Goal: Task Accomplishment & Management: Use online tool/utility

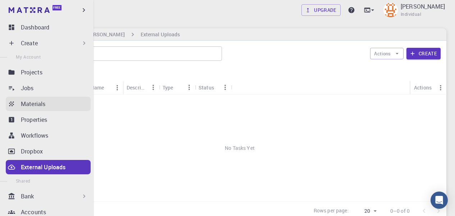
click at [38, 101] on p "Materials" at bounding box center [33, 104] width 24 height 9
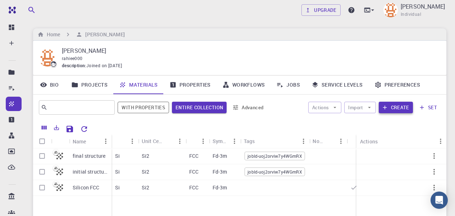
scroll to position [24, 0]
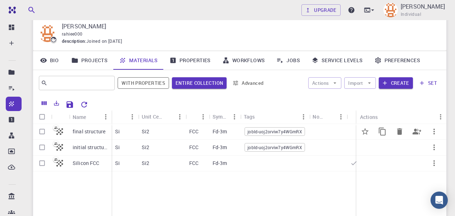
drag, startPoint x: 375, startPoint y: 126, endPoint x: 379, endPoint y: 138, distance: 13.1
click at [379, 138] on div at bounding box center [391, 131] width 69 height 17
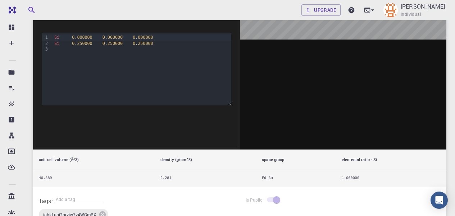
scroll to position [144, 0]
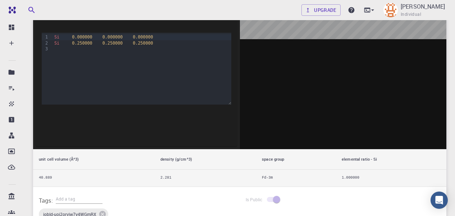
click at [267, 108] on div at bounding box center [343, 38] width 207 height 224
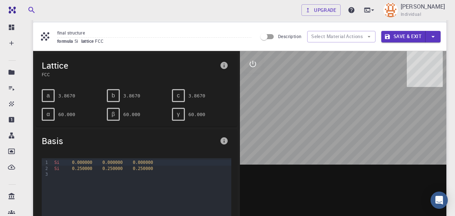
scroll to position [0, 0]
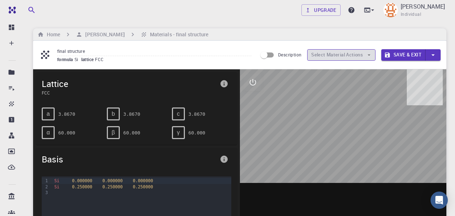
click at [369, 54] on icon "button" at bounding box center [369, 55] width 6 height 6
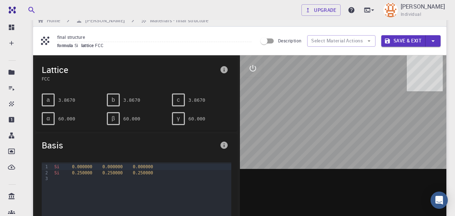
scroll to position [17, 0]
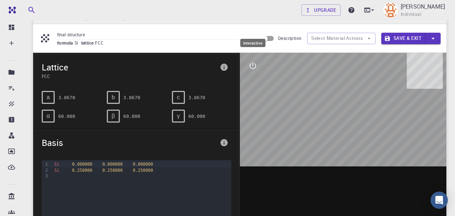
click at [256, 67] on icon "interactive" at bounding box center [253, 66] width 9 height 9
click at [255, 133] on icon "export" at bounding box center [253, 135] width 9 height 9
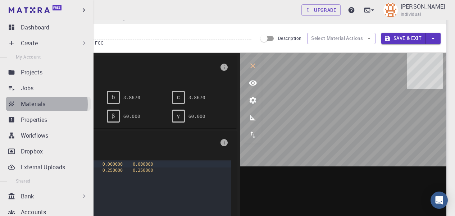
click at [28, 104] on p "Materials" at bounding box center [33, 104] width 24 height 9
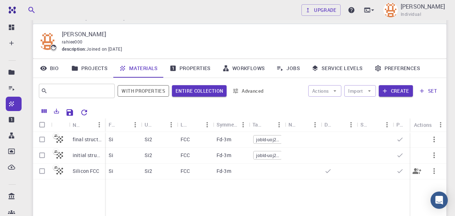
click at [436, 171] on icon "button" at bounding box center [434, 171] width 9 height 9
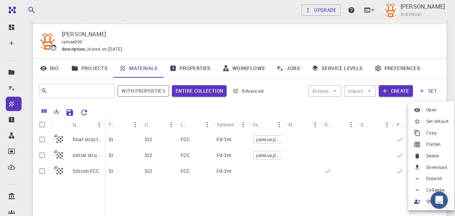
click at [436, 157] on span "Delete" at bounding box center [432, 156] width 13 height 7
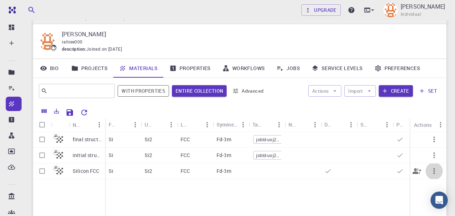
click at [436, 171] on icon "button" at bounding box center [434, 171] width 9 height 9
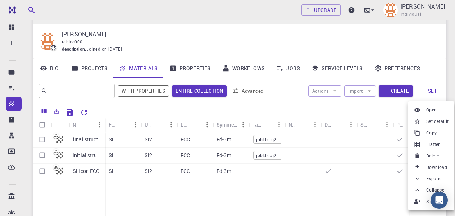
click at [431, 153] on span "Delete" at bounding box center [432, 156] width 13 height 7
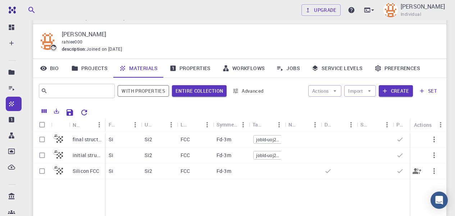
click at [436, 172] on icon "button" at bounding box center [434, 171] width 9 height 9
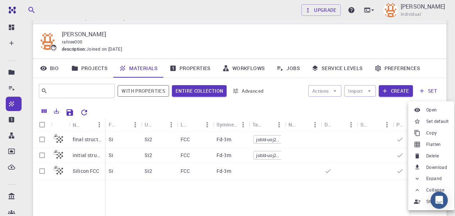
click at [435, 153] on span "Delete" at bounding box center [432, 156] width 13 height 7
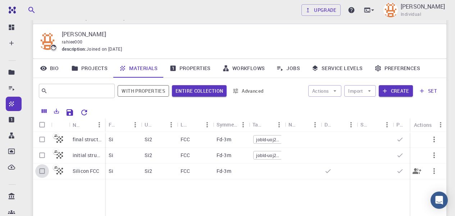
click at [43, 174] on input "Select row" at bounding box center [42, 171] width 14 height 14
checkbox input "true"
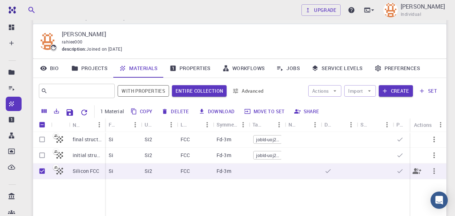
click at [438, 175] on icon "button" at bounding box center [434, 171] width 9 height 9
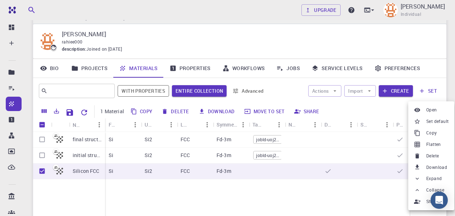
click at [435, 153] on span "Delete" at bounding box center [432, 156] width 13 height 7
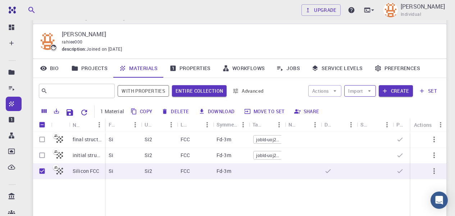
click at [374, 89] on button "Import" at bounding box center [359, 91] width 31 height 12
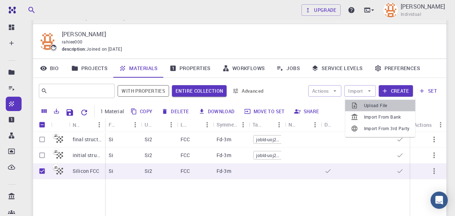
click at [377, 106] on span "Upload File" at bounding box center [387, 105] width 46 height 7
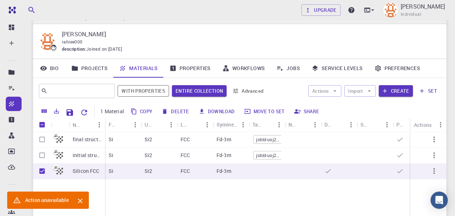
click at [80, 201] on icon "Close" at bounding box center [80, 201] width 5 height 5
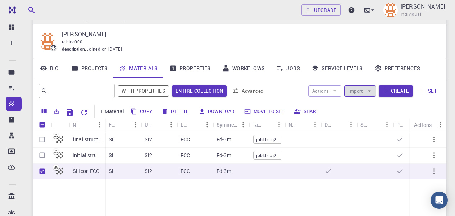
click at [371, 91] on icon "button" at bounding box center [369, 91] width 6 height 6
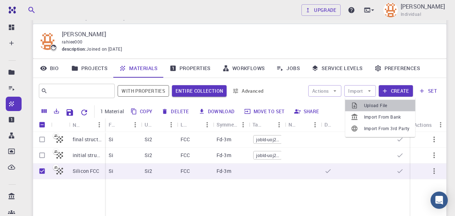
click at [380, 107] on span "Upload File" at bounding box center [387, 105] width 46 height 7
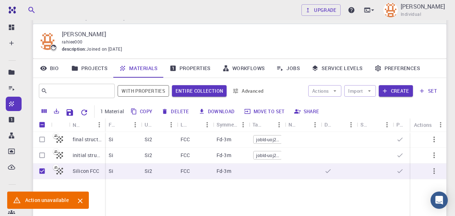
click at [78, 199] on icon "Close" at bounding box center [80, 201] width 8 height 8
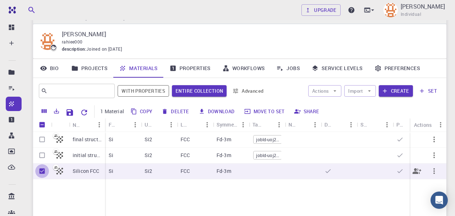
click at [41, 175] on input "Unselect row" at bounding box center [42, 171] width 14 height 14
checkbox input "false"
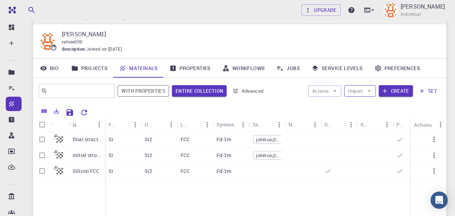
click at [368, 89] on icon "button" at bounding box center [369, 91] width 6 height 6
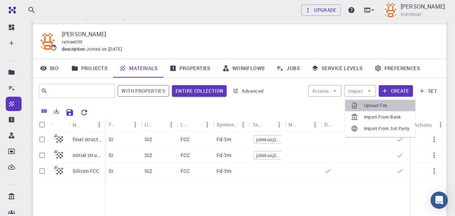
click at [375, 103] on span "Upload File" at bounding box center [387, 105] width 46 height 7
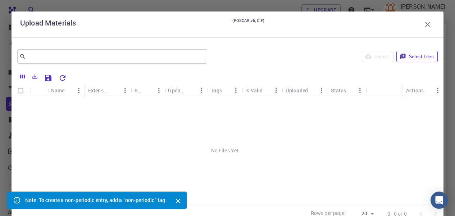
click at [409, 54] on button "Select files" at bounding box center [417, 57] width 41 height 12
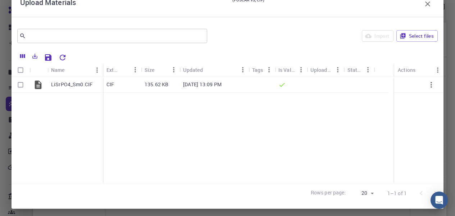
scroll to position [21, 0]
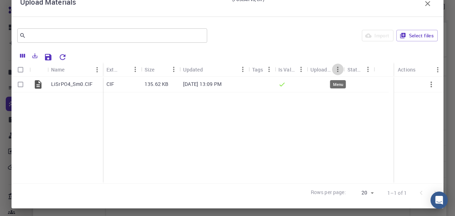
click at [337, 69] on icon "Menu" at bounding box center [338, 69] width 8 height 8
click at [352, 144] on div "LiSrPO4_Sm0.CIF CIF 135.62 KB [DATE] 13:09 PM" at bounding box center [228, 130] width 432 height 107
click at [244, 69] on icon "Menu" at bounding box center [243, 69] width 8 height 8
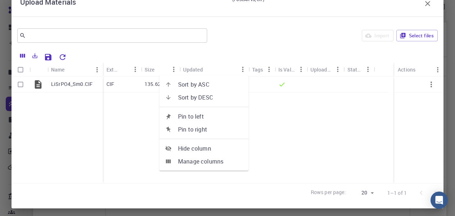
click at [274, 145] on div "LiSrPO4_Sm0.CIF CIF 135.62 KB [DATE] 13:09 PM" at bounding box center [228, 130] width 432 height 107
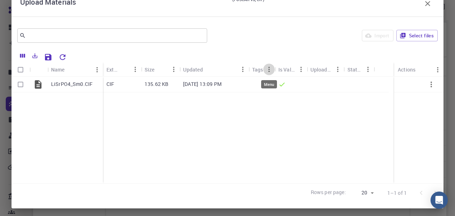
click at [270, 72] on icon "Menu" at bounding box center [269, 69] width 8 height 8
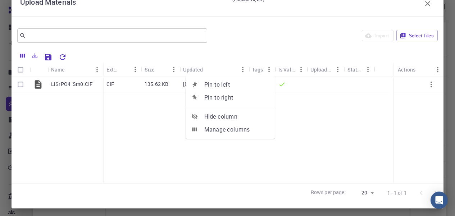
click at [302, 72] on icon "Menu" at bounding box center [301, 69] width 8 height 8
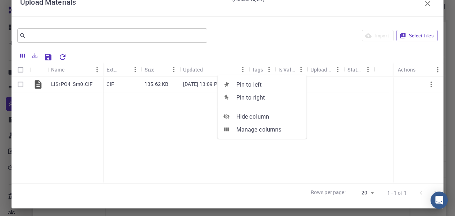
click at [323, 71] on div "Uploaded" at bounding box center [322, 70] width 22 height 14
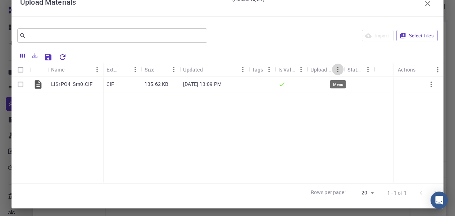
click at [339, 70] on icon "Menu" at bounding box center [338, 69] width 8 height 8
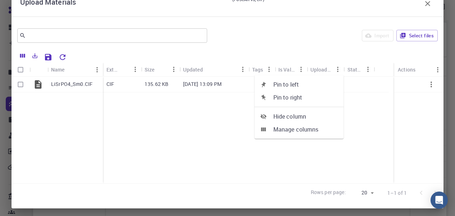
click at [369, 126] on div "LiSrPO4_Sm0.CIF CIF 135.62 KB [DATE] 13:09 PM" at bounding box center [228, 130] width 432 height 107
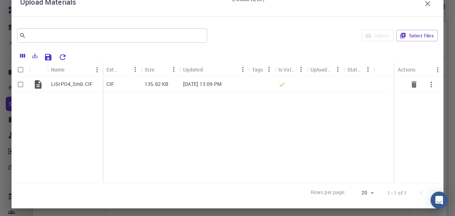
click at [21, 84] on input "Select row" at bounding box center [21, 85] width 14 height 14
checkbox input "true"
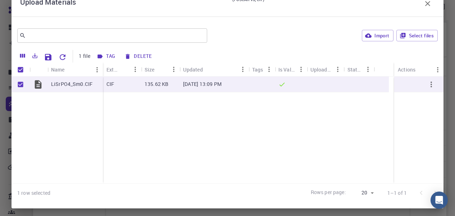
click at [111, 55] on button "Tag" at bounding box center [106, 57] width 23 height 12
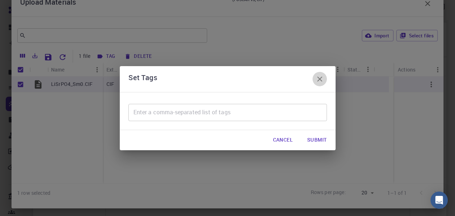
click at [322, 78] on icon "button" at bounding box center [320, 79] width 9 height 9
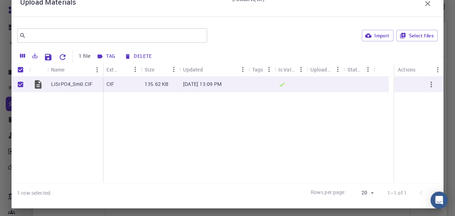
click at [194, 135] on div "LiSrPO4_Sm0.CIF CIF 135.62 KB [DATE] 13:09 PM" at bounding box center [228, 130] width 432 height 107
click at [195, 131] on div "LiSrPO4_Sm0.CIF CIF 135.62 KB [DATE] 13:09 PM" at bounding box center [228, 130] width 432 height 107
click at [338, 71] on icon "Menu" at bounding box center [338, 69] width 8 height 8
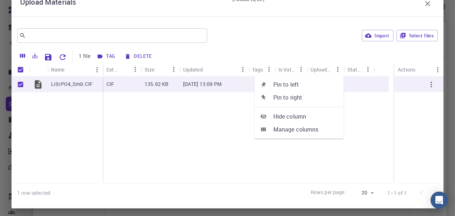
click at [347, 158] on div "LiSrPO4_Sm0.CIF CIF 135.62 KB [DATE] 13:09 PM" at bounding box center [228, 130] width 432 height 107
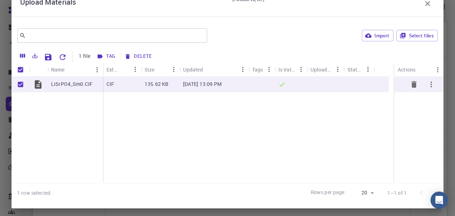
click at [320, 81] on div at bounding box center [325, 85] width 37 height 16
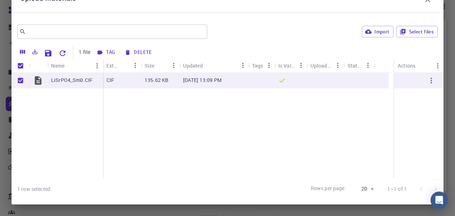
scroll to position [114, 0]
click at [53, 54] on button "Save Explorer Settings" at bounding box center [48, 53] width 14 height 14
click at [339, 67] on icon "Menu" at bounding box center [338, 66] width 8 height 8
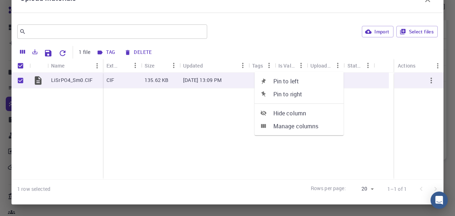
click at [359, 121] on div "LiSrPO4_Sm0.CIF CIF 135.62 KB [DATE] 13:09 PM" at bounding box center [228, 126] width 432 height 107
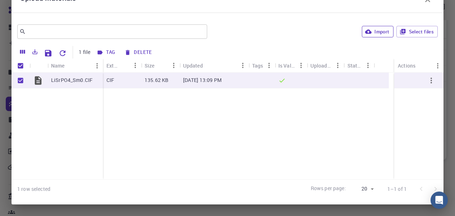
click at [368, 30] on button "Import" at bounding box center [377, 32] width 31 height 12
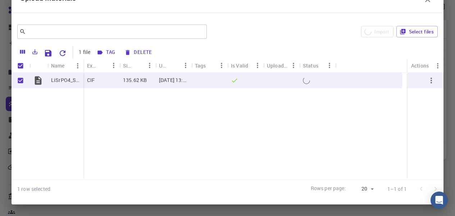
checkbox input "false"
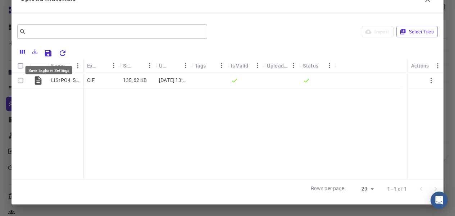
click at [46, 53] on icon "Save Explorer Settings" at bounding box center [48, 53] width 6 height 6
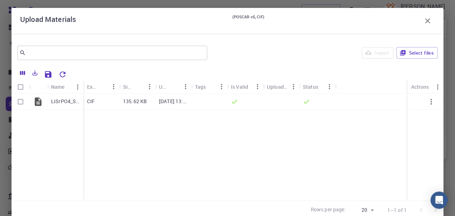
scroll to position [0, 0]
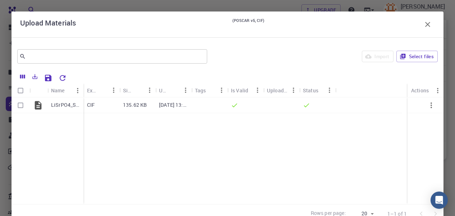
click at [425, 26] on icon "button" at bounding box center [428, 24] width 9 height 9
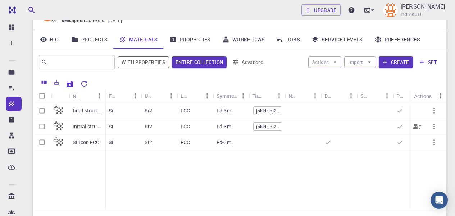
scroll to position [45, 0]
click at [283, 37] on icon at bounding box center [279, 39] width 7 height 7
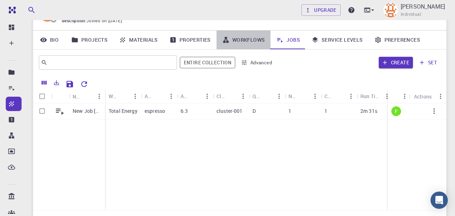
click at [250, 38] on link "Workflows" at bounding box center [244, 40] width 54 height 19
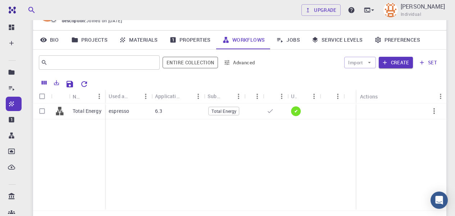
click at [200, 40] on link "Properties" at bounding box center [190, 40] width 53 height 19
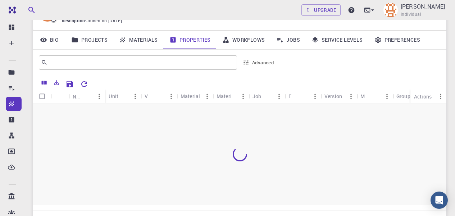
click at [146, 38] on link "Materials" at bounding box center [138, 40] width 50 height 19
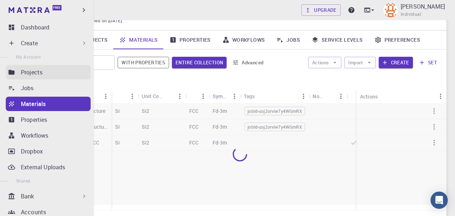
click at [37, 76] on p "Projects" at bounding box center [32, 72] width 22 height 9
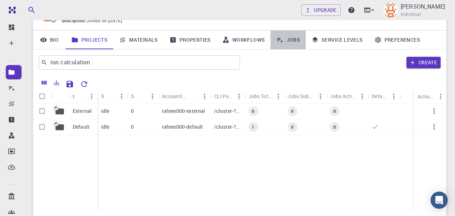
click at [286, 39] on link "Jobs" at bounding box center [288, 40] width 35 height 19
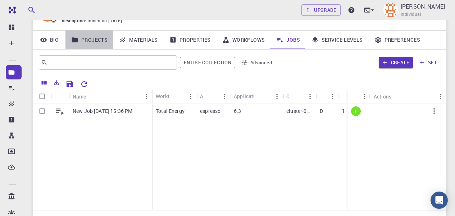
click at [81, 38] on link "Projects" at bounding box center [89, 40] width 48 height 19
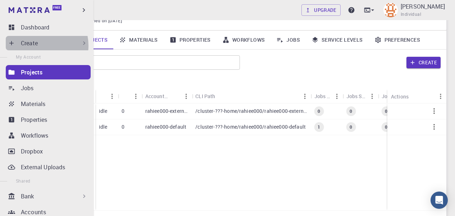
click at [38, 46] on div "Create" at bounding box center [54, 43] width 67 height 9
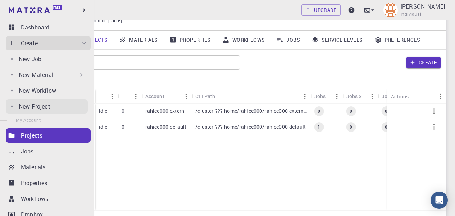
click at [43, 106] on p "New Project" at bounding box center [35, 106] width 32 height 9
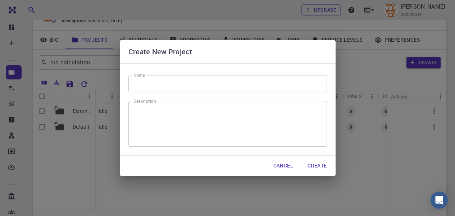
click at [168, 82] on input "Name" at bounding box center [227, 83] width 199 height 17
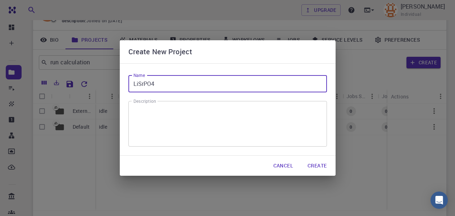
type input "LiSrPO4"
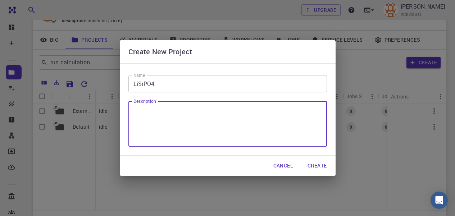
click at [158, 109] on textarea "Description" at bounding box center [228, 124] width 189 height 34
type textarea "bands"
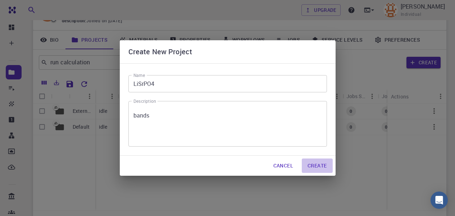
click at [317, 164] on button "Create" at bounding box center [317, 166] width 31 height 14
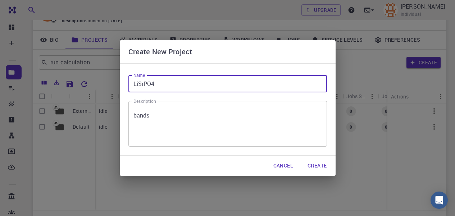
click at [158, 83] on input "LiSrPO4" at bounding box center [227, 83] width 199 height 17
type input "LiSrPO"
click at [323, 166] on button "Create" at bounding box center [317, 166] width 31 height 14
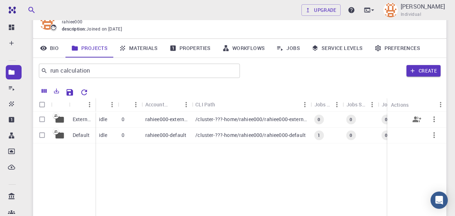
scroll to position [37, 0]
click at [95, 120] on div "External" at bounding box center [82, 119] width 26 height 16
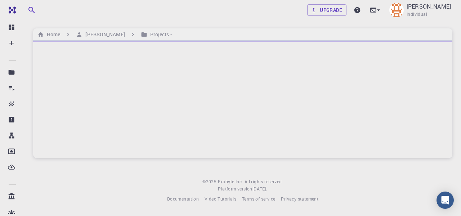
click at [67, 117] on div at bounding box center [242, 100] width 419 height 118
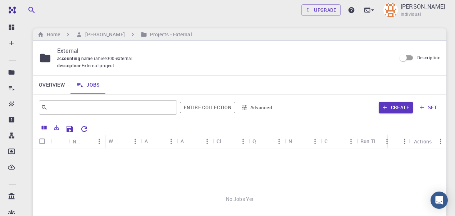
click at [48, 86] on link "Overview" at bounding box center [51, 85] width 37 height 19
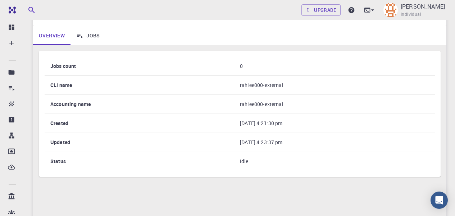
scroll to position [51, 0]
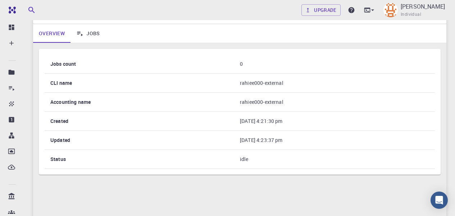
click at [77, 124] on th "Created" at bounding box center [140, 121] width 190 height 19
click at [74, 122] on th "Created" at bounding box center [140, 121] width 190 height 19
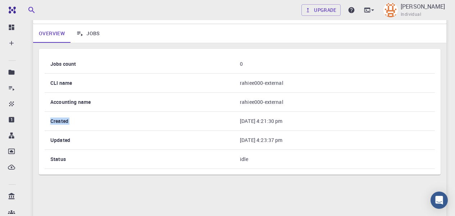
click at [74, 122] on th "Created" at bounding box center [140, 121] width 190 height 19
click at [123, 64] on th "Jobs count" at bounding box center [140, 64] width 190 height 19
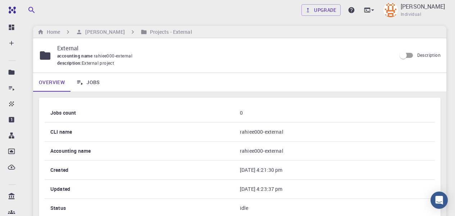
scroll to position [0, 0]
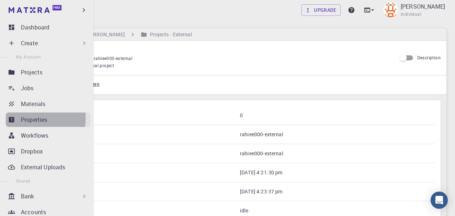
click at [12, 118] on icon at bounding box center [11, 119] width 5 height 5
click at [24, 135] on p "Workflows" at bounding box center [34, 135] width 27 height 9
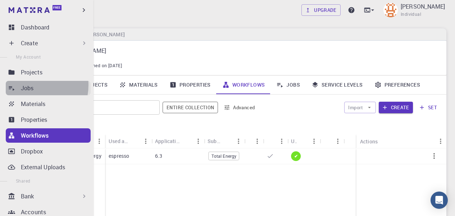
click at [33, 85] on p "Jobs" at bounding box center [27, 88] width 13 height 9
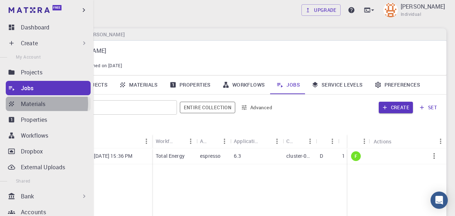
click at [40, 104] on p "Materials" at bounding box center [33, 104] width 24 height 9
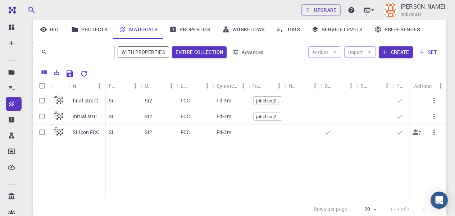
scroll to position [55, 0]
click at [370, 53] on icon "button" at bounding box center [369, 52] width 3 height 1
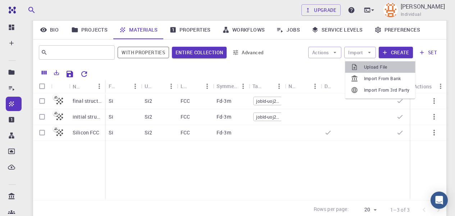
click at [373, 67] on span "Upload File" at bounding box center [387, 67] width 46 height 7
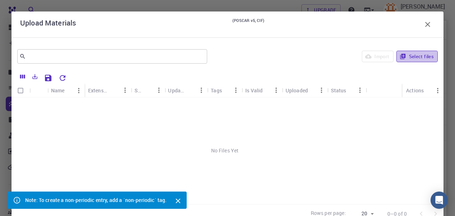
click at [406, 57] on button "Select files" at bounding box center [417, 57] width 41 height 12
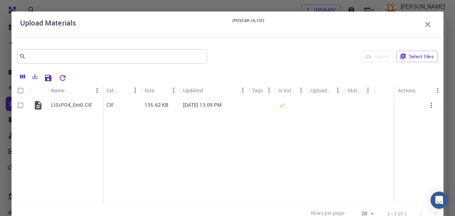
scroll to position [42, 0]
click at [427, 106] on icon "button" at bounding box center [431, 105] width 9 height 9
click at [436, 128] on span "Expand" at bounding box center [438, 124] width 15 height 7
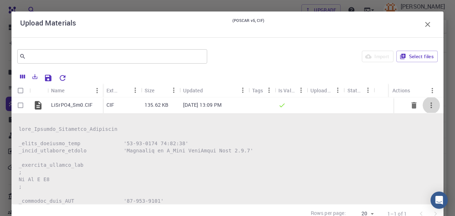
click at [427, 105] on icon "button" at bounding box center [431, 105] width 9 height 9
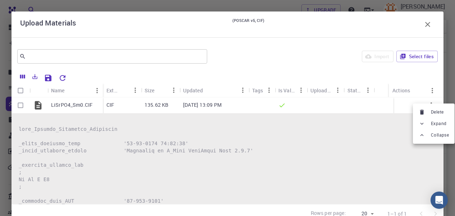
click at [428, 134] on div at bounding box center [423, 135] width 9 height 6
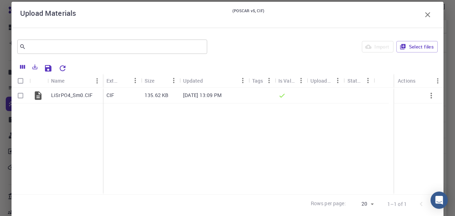
scroll to position [0, 0]
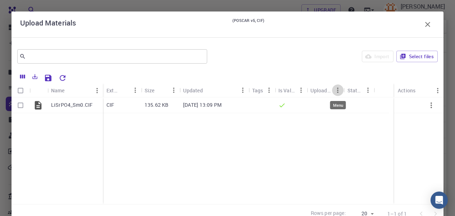
click at [338, 89] on icon "Menu" at bounding box center [338, 90] width 8 height 8
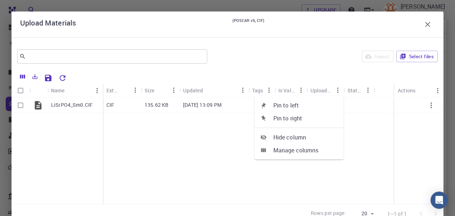
click at [369, 91] on icon "Menu" at bounding box center [368, 90] width 8 height 8
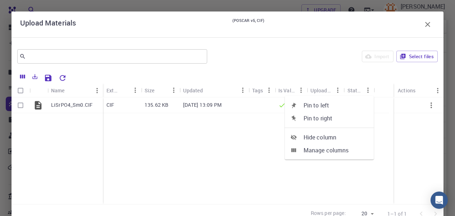
click at [279, 185] on div "LiSrPO4_Sm0.CIF CIF 135.62 KB [DATE] 13:09 PM" at bounding box center [228, 151] width 432 height 107
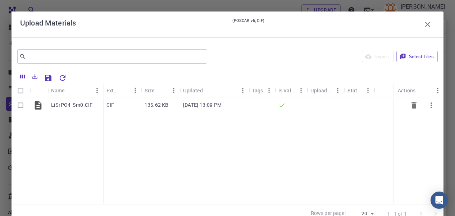
click at [18, 107] on input "Select row" at bounding box center [21, 106] width 14 height 14
checkbox input "true"
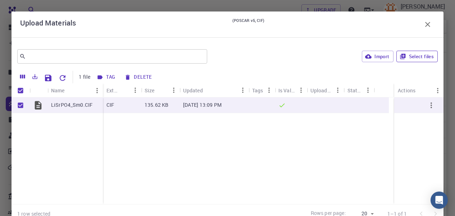
click at [416, 55] on button "Select files" at bounding box center [417, 57] width 41 height 12
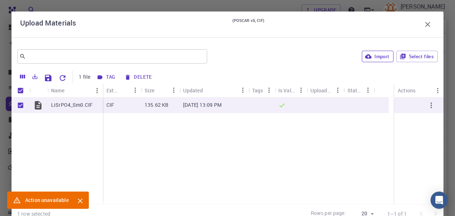
click at [370, 55] on button "Import" at bounding box center [377, 57] width 31 height 12
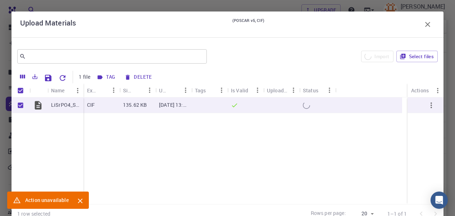
checkbox input "false"
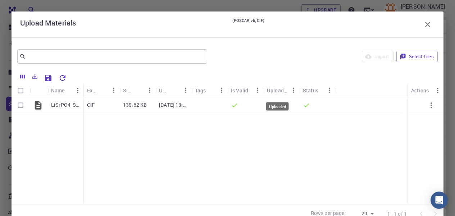
click at [284, 91] on div "Uploaded" at bounding box center [277, 90] width 21 height 14
click at [295, 91] on icon "Menu" at bounding box center [294, 90] width 8 height 8
drag, startPoint x: 287, startPoint y: 87, endPoint x: 261, endPoint y: 144, distance: 62.7
click at [261, 144] on div "LiSrPO4_Sm0.CIF CIF 135.62 KB [DATE] 13:09 PM" at bounding box center [228, 151] width 432 height 107
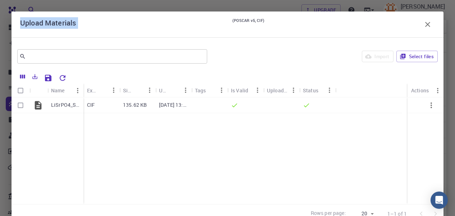
drag, startPoint x: 195, startPoint y: 23, endPoint x: 214, endPoint y: 36, distance: 23.5
click at [185, 13] on div "Upload Materials (POSCAR v5, CIF)" at bounding box center [228, 25] width 432 height 26
click at [19, 108] on input "Select row" at bounding box center [21, 106] width 14 height 14
checkbox input "true"
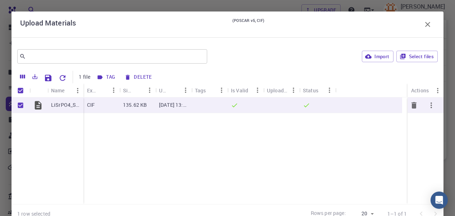
click at [431, 106] on button "button" at bounding box center [431, 105] width 17 height 17
click at [423, 24] on div at bounding box center [227, 108] width 455 height 216
click at [425, 26] on icon "button" at bounding box center [427, 24] width 5 height 5
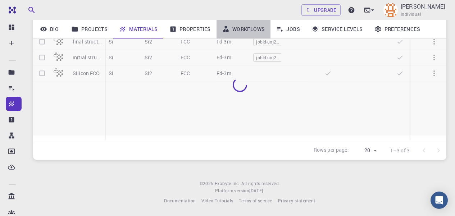
click at [248, 26] on link "Workflows" at bounding box center [244, 29] width 54 height 19
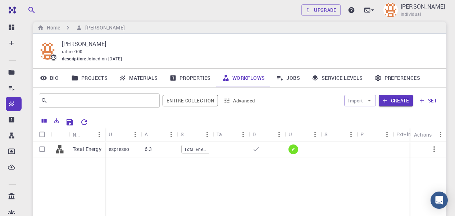
scroll to position [11, 0]
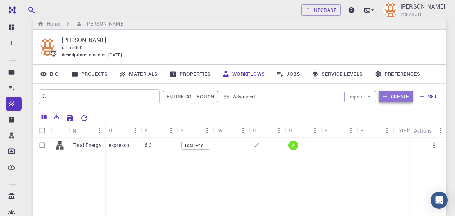
click at [396, 96] on button "Create" at bounding box center [396, 97] width 34 height 12
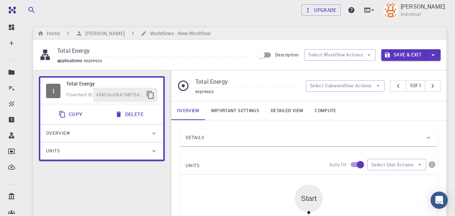
scroll to position [1, 0]
drag, startPoint x: 95, startPoint y: 50, endPoint x: 73, endPoint y: 51, distance: 22.3
click at [73, 51] on input "Total Energy" at bounding box center [152, 52] width 191 height 12
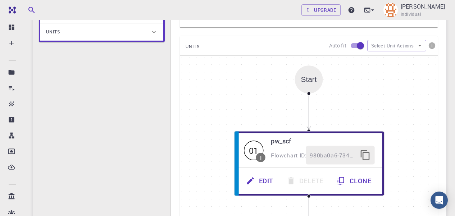
scroll to position [121, 0]
type input "Total BANDS"
click at [421, 47] on icon "button" at bounding box center [420, 45] width 6 height 6
click at [391, 62] on span "Add Unit" at bounding box center [403, 60] width 35 height 7
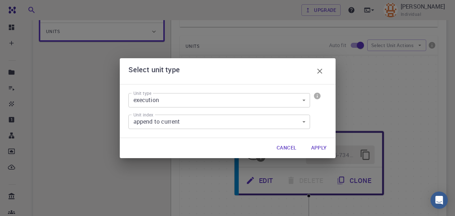
click at [301, 121] on body "Free Dashboard Create New Job New Material Create Material Upload File Import f…" at bounding box center [227, 130] width 455 height 502
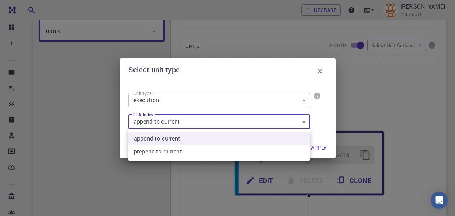
click at [296, 122] on div at bounding box center [227, 108] width 455 height 216
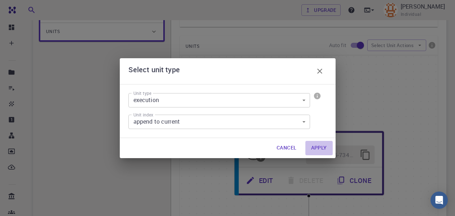
click at [315, 150] on button "Apply" at bounding box center [319, 148] width 27 height 14
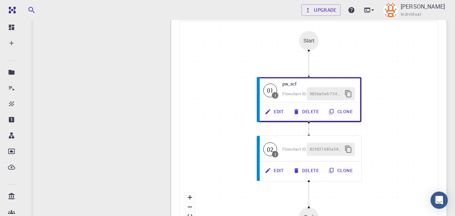
scroll to position [154, 0]
click at [271, 170] on button "Edit" at bounding box center [273, 172] width 30 height 14
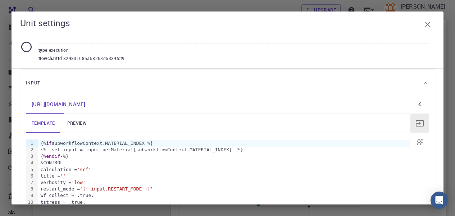
scroll to position [0, 0]
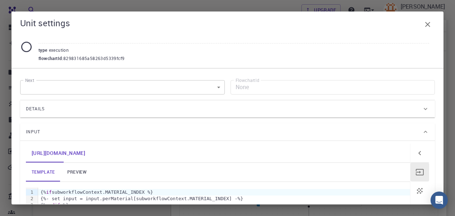
click at [216, 85] on body "Free Dashboard Create New Job New Material Create Material Upload File Import f…" at bounding box center [227, 180] width 455 height 502
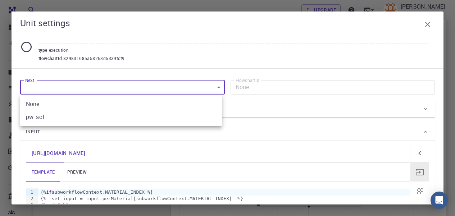
click at [276, 113] on div at bounding box center [227, 108] width 455 height 216
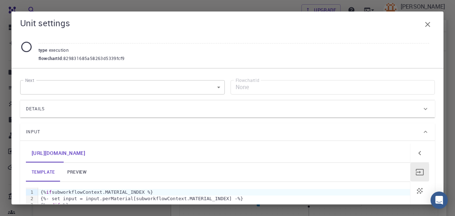
click at [269, 127] on div "Input" at bounding box center [224, 132] width 396 height 12
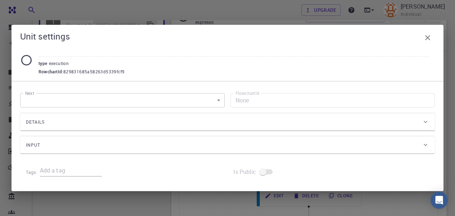
click at [291, 134] on div "Next ​ Next FlowchartId None FlowchartId Details Application Name Quantum Espre…" at bounding box center [227, 123] width 415 height 72
click at [294, 143] on div "Input" at bounding box center [224, 146] width 396 height 12
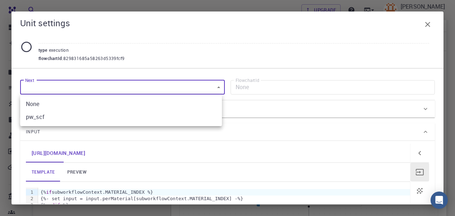
click at [216, 87] on body "Free Dashboard Create New Job New Material Create Material Upload File Import f…" at bounding box center [227, 180] width 455 height 502
click at [243, 109] on div at bounding box center [227, 108] width 455 height 216
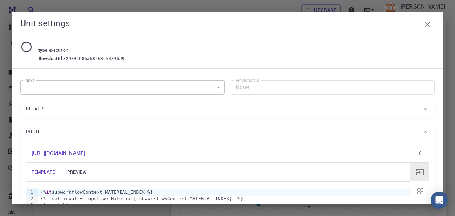
click at [246, 117] on div "Details" at bounding box center [227, 108] width 415 height 17
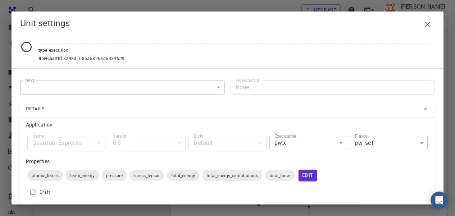
click at [336, 146] on body "Free Dashboard Create New Job New Material Create Material Upload File Import f…" at bounding box center [227, 180] width 455 height 502
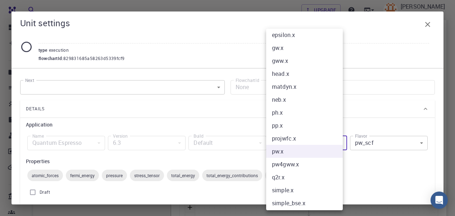
scroll to position [81, 0]
click at [294, 150] on li "pw.x" at bounding box center [307, 151] width 82 height 13
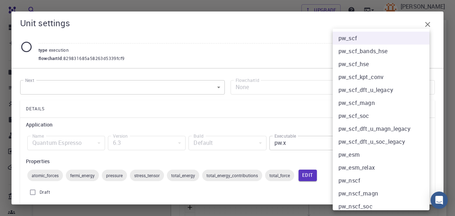
click at [418, 144] on body "Free Dashboard Create New Job New Material Create Material Upload File Import f…" at bounding box center [227, 106] width 455 height 502
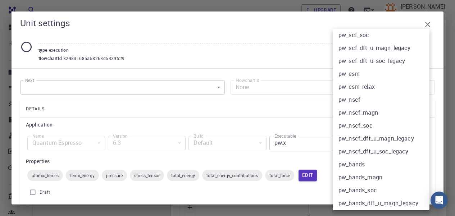
scroll to position [135, 0]
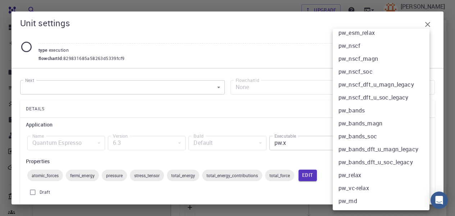
click at [368, 111] on li "pw_bands" at bounding box center [384, 110] width 102 height 13
type input "pw_bands"
checkbox input "false"
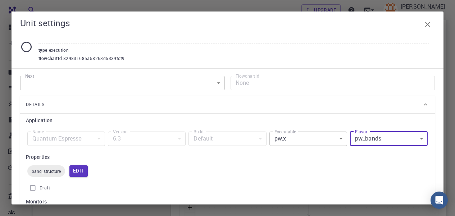
scroll to position [0, 0]
